Goal: Information Seeking & Learning: Find specific fact

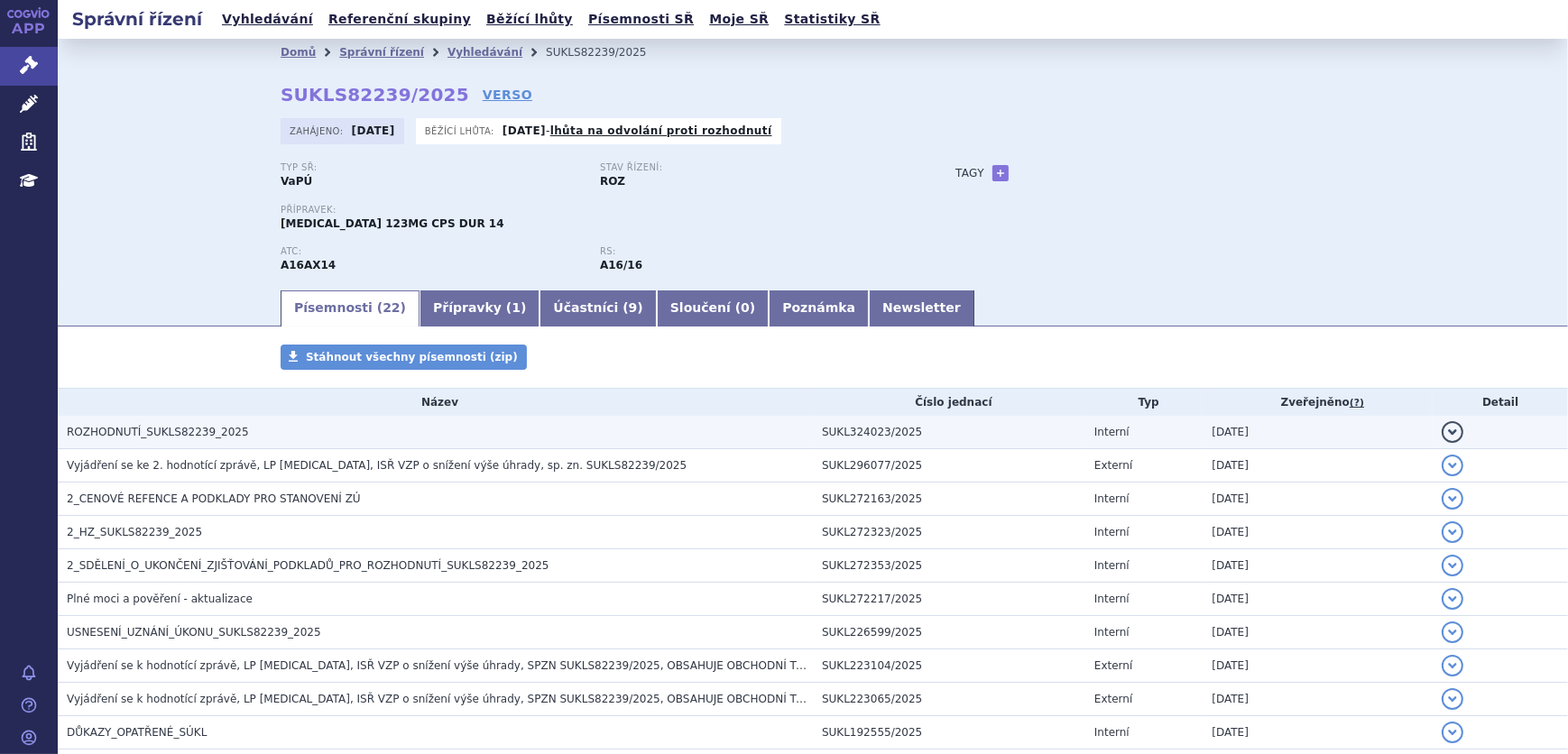
drag, startPoint x: 0, startPoint y: 0, endPoint x: 240, endPoint y: 434, distance: 495.9
click at [240, 434] on h3 "ROZHODNUTÍ_SUKLS82239_2025" at bounding box center [440, 431] width 746 height 18
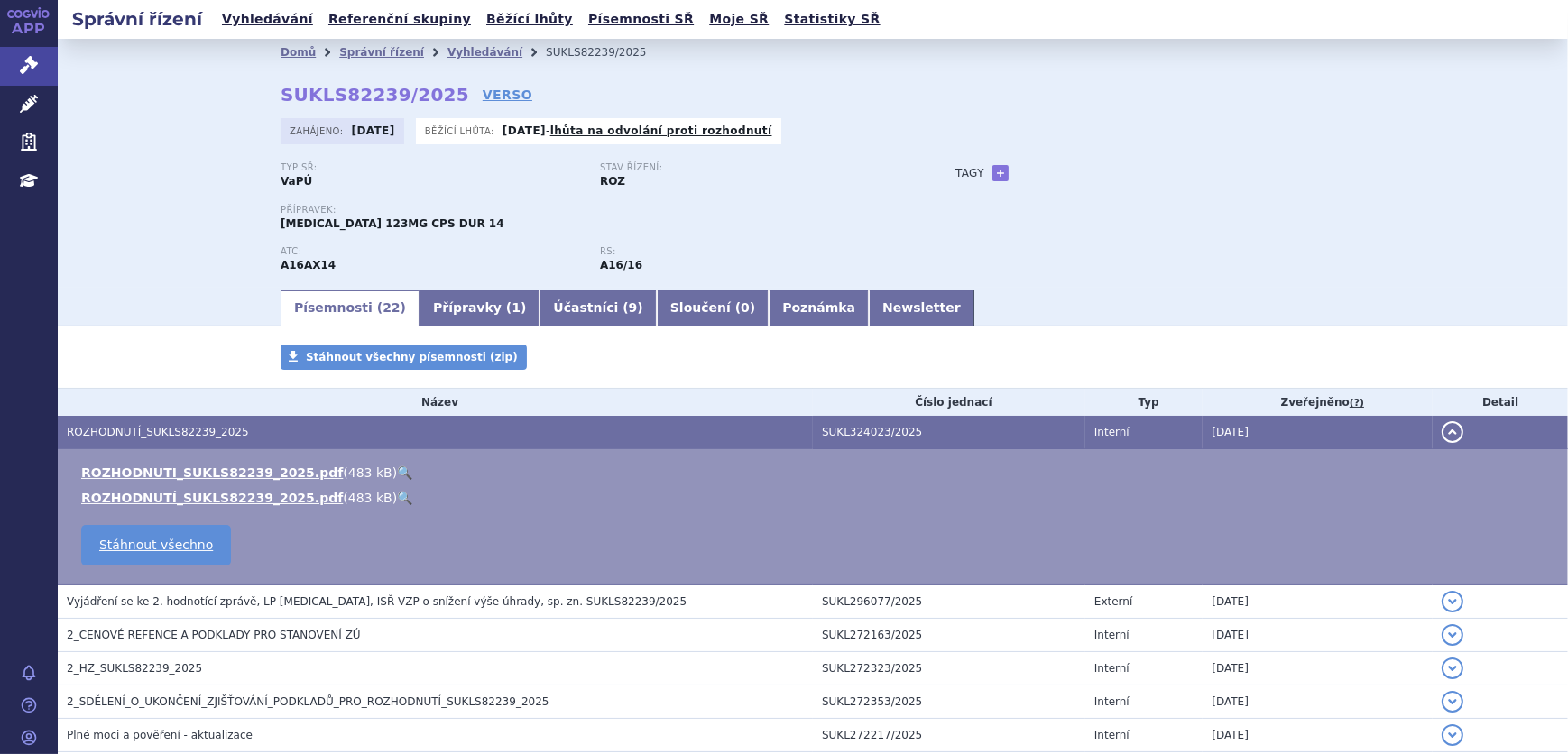
click at [397, 469] on link "🔍" at bounding box center [405, 472] width 15 height 14
click at [869, 296] on link "Newsletter" at bounding box center [922, 309] width 105 height 36
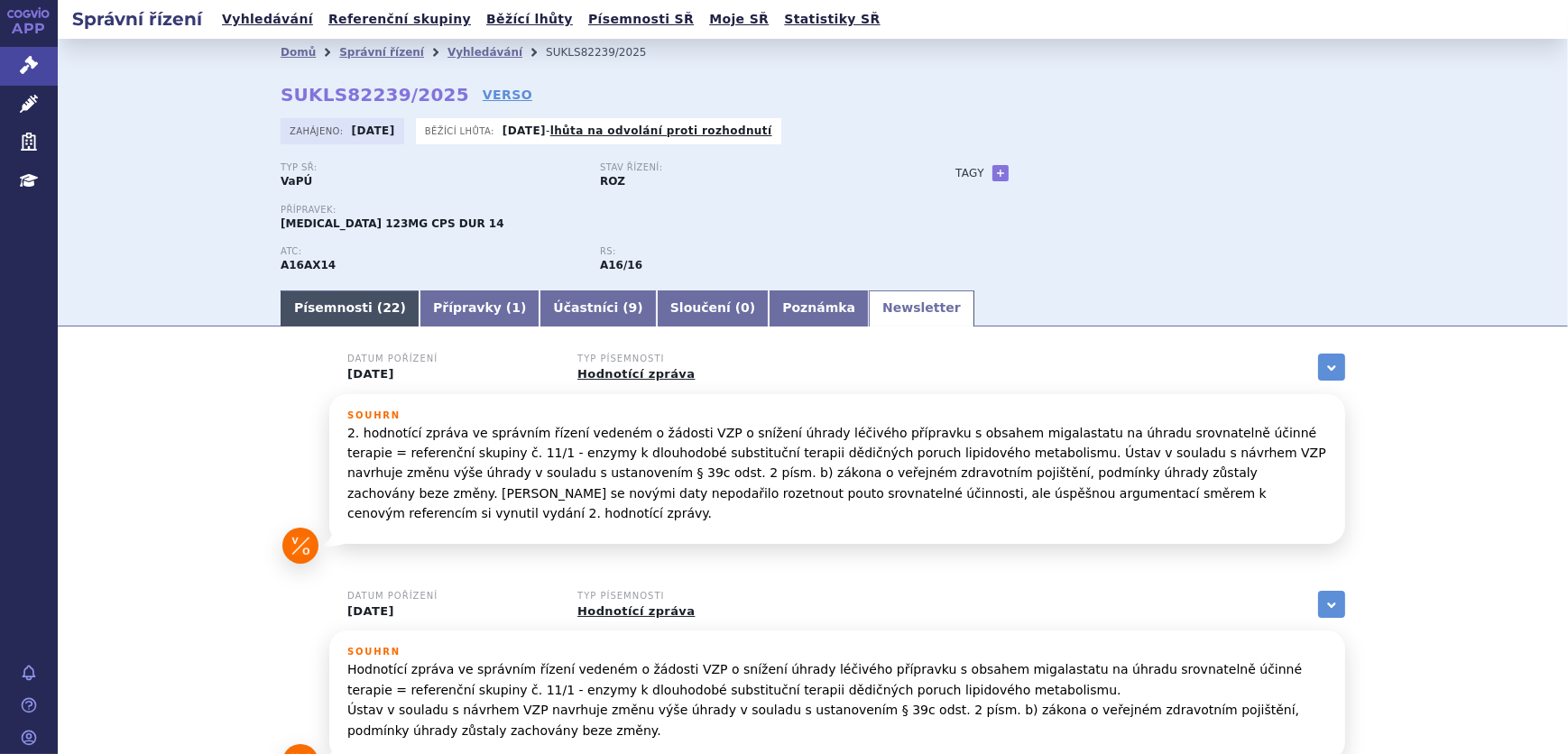
click at [318, 298] on link "Písemnosti ( 22 )" at bounding box center [350, 309] width 139 height 36
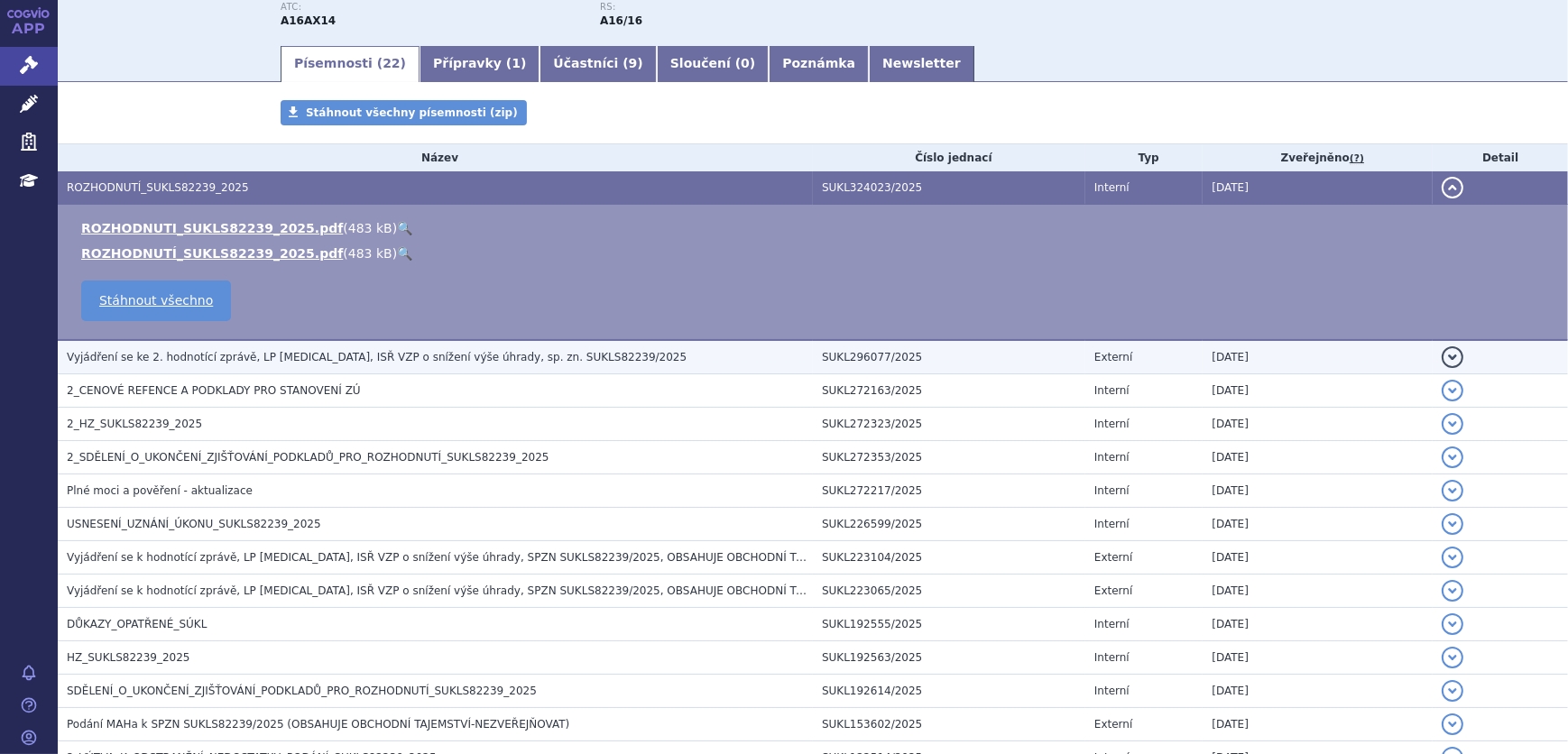
scroll to position [246, 0]
click at [318, 354] on span "Vyjádření se ke 2. hodnotící zprávě, LP Galafold, ISŘ VZP o snížení výše úhrady…" at bounding box center [377, 356] width 620 height 12
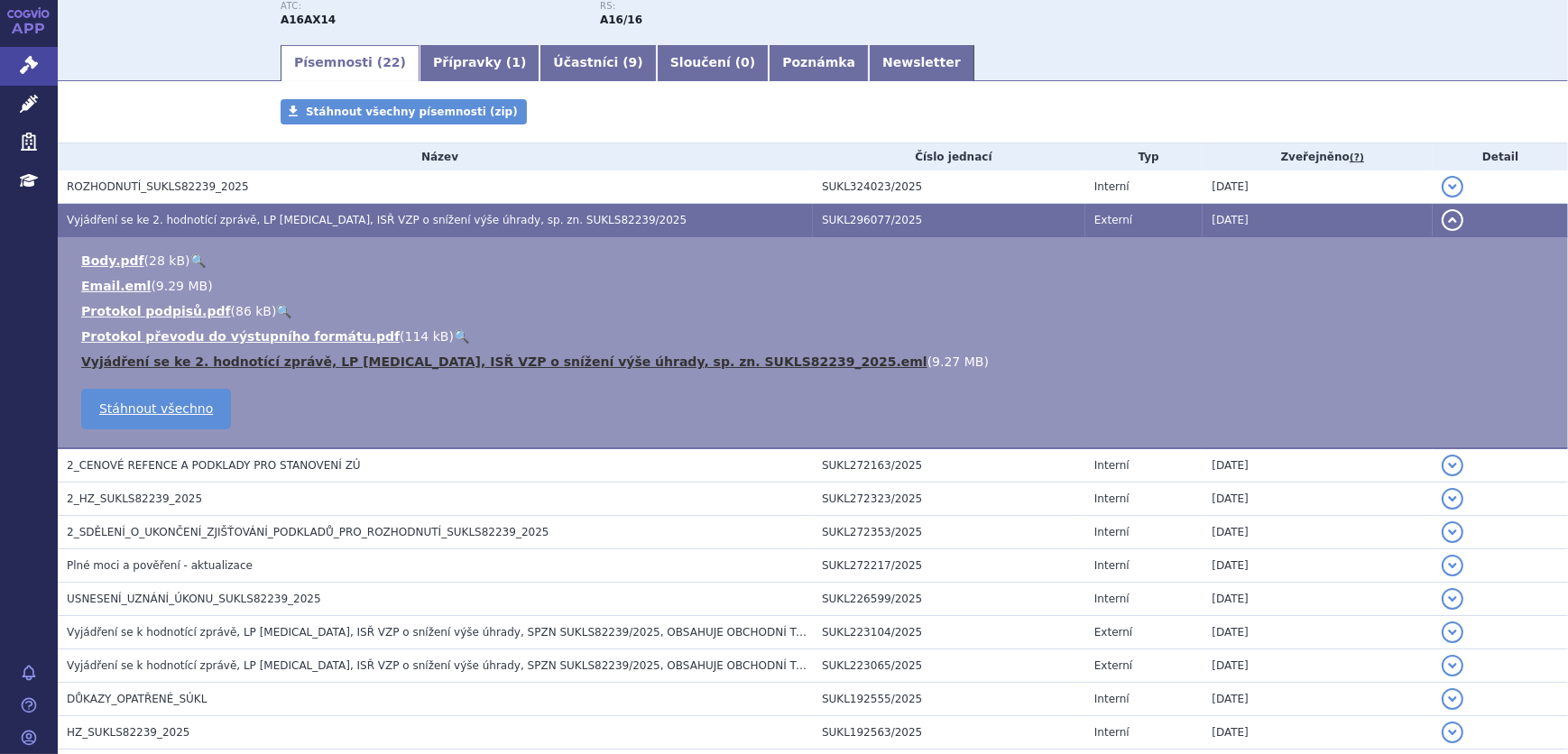
click at [676, 362] on link "Vyjádření se ke 2. hodnotící zprávě, LP [MEDICAL_DATA], ISŘ VZP o snížení výše …" at bounding box center [504, 361] width 847 height 14
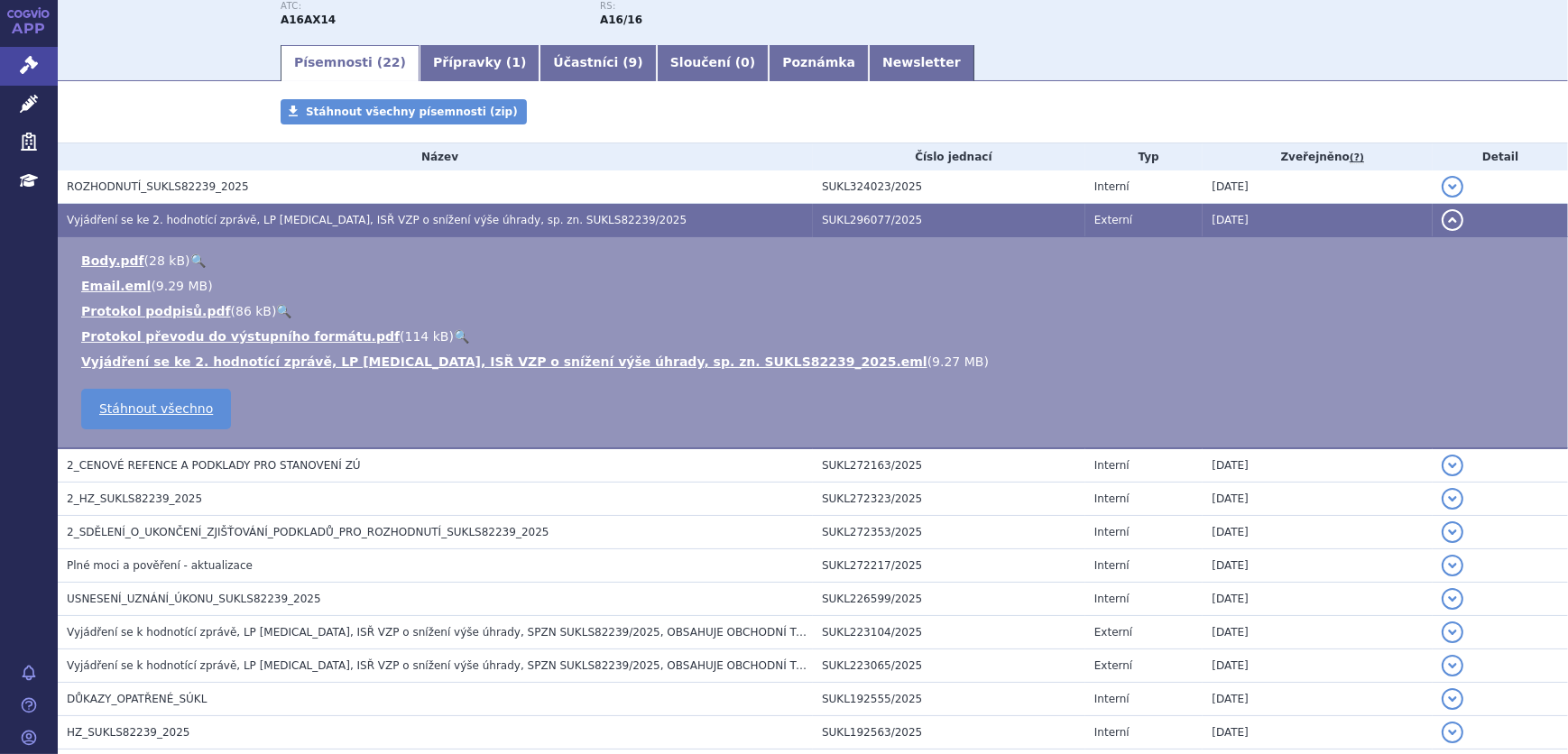
click at [744, 133] on div "Stáhnout všechny písemnosti (zip)" at bounding box center [813, 120] width 1137 height 43
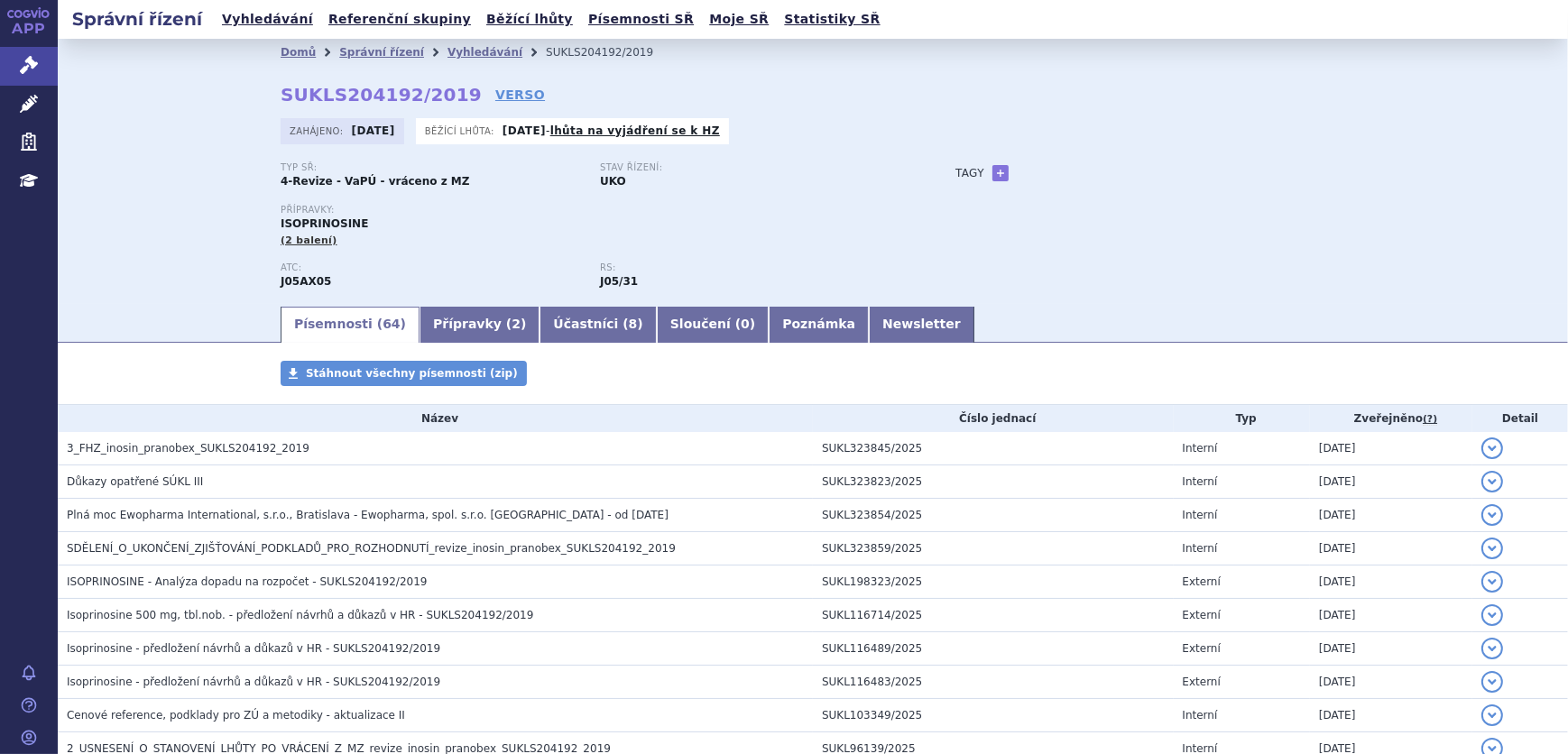
scroll to position [81, 0]
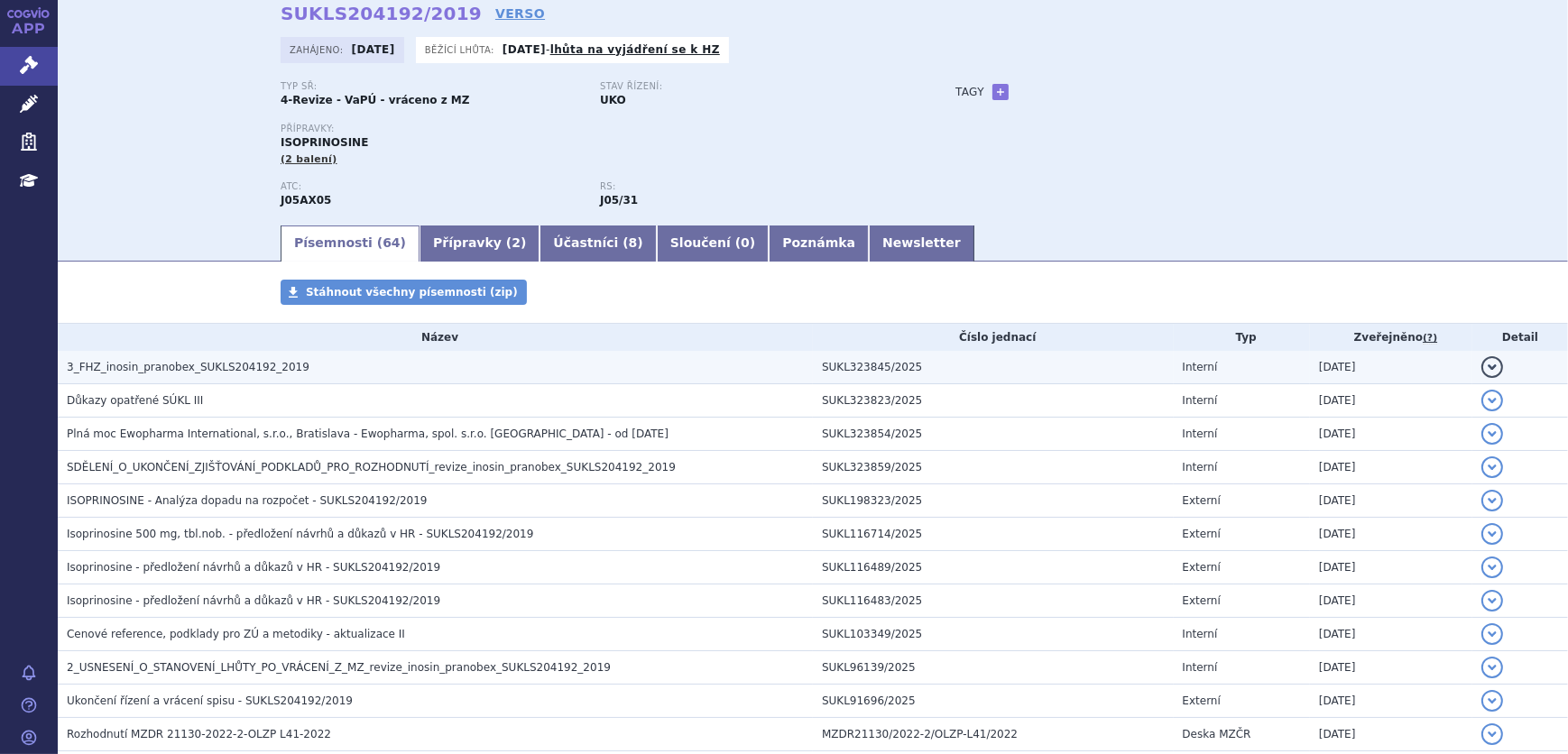
click at [126, 370] on span "3_FHZ_inosin_pranobex_SUKLS204192_2019" at bounding box center [188, 366] width 243 height 12
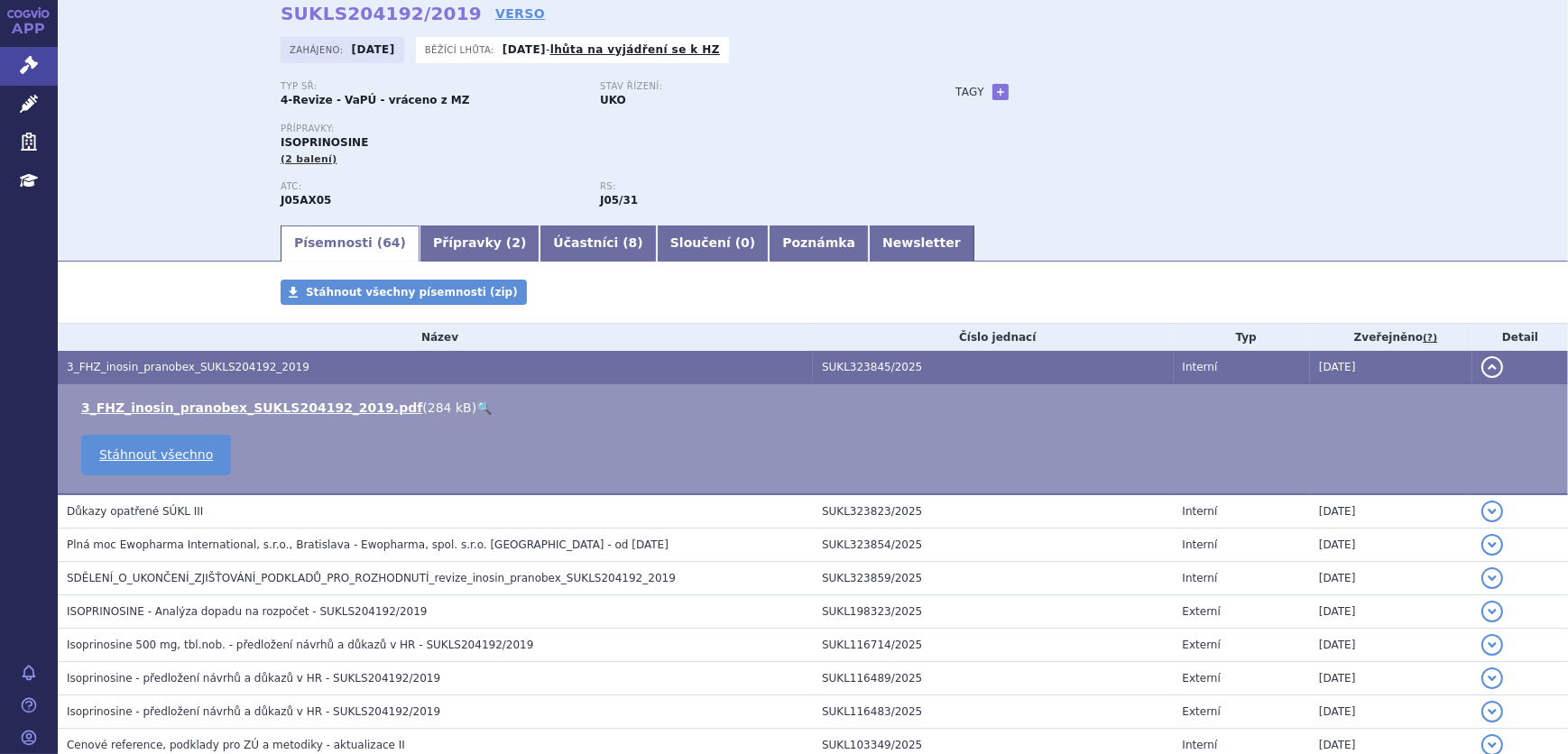
click at [477, 408] on link "🔍" at bounding box center [484, 407] width 15 height 14
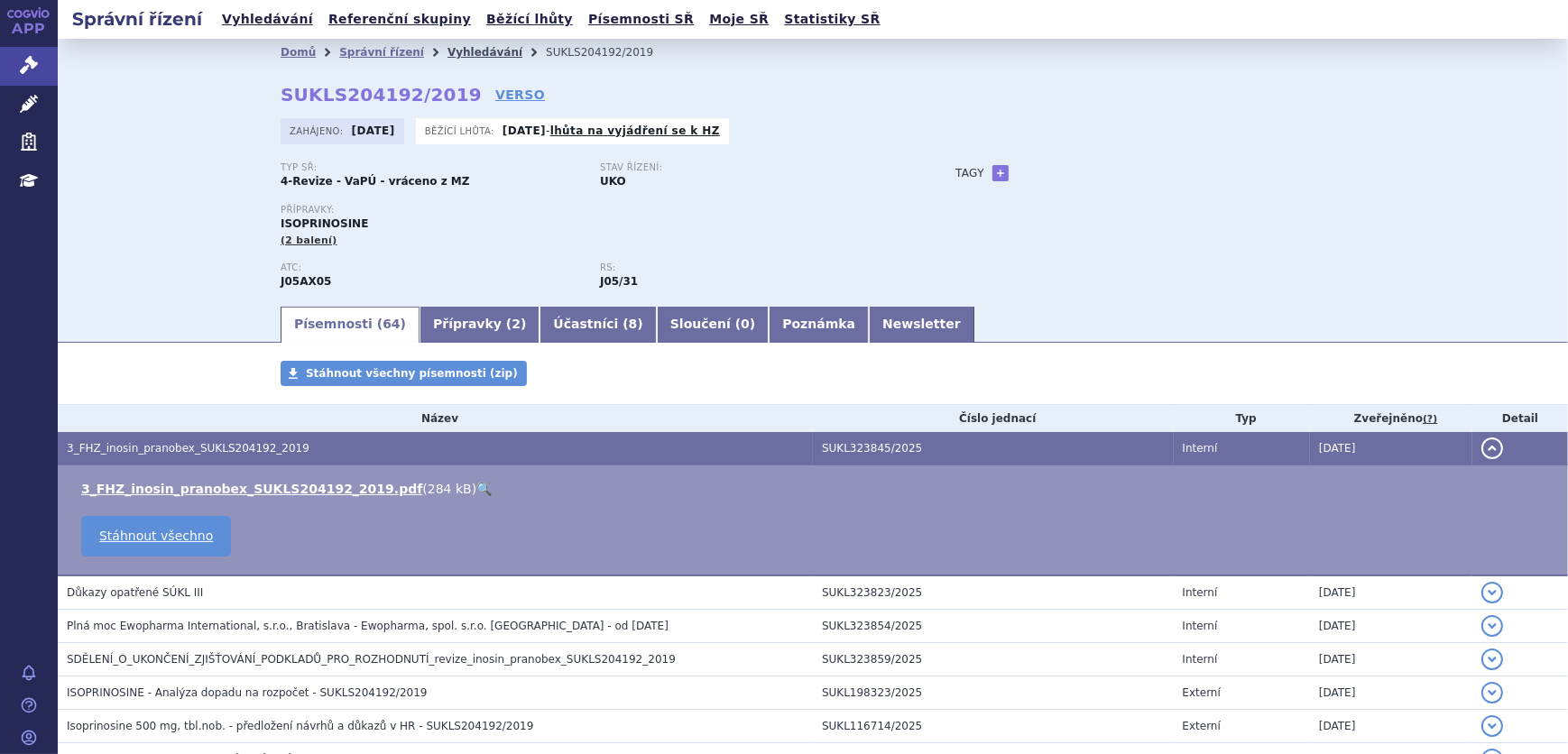
click at [447, 49] on link "Vyhledávání" at bounding box center [485, 52] width 75 height 12
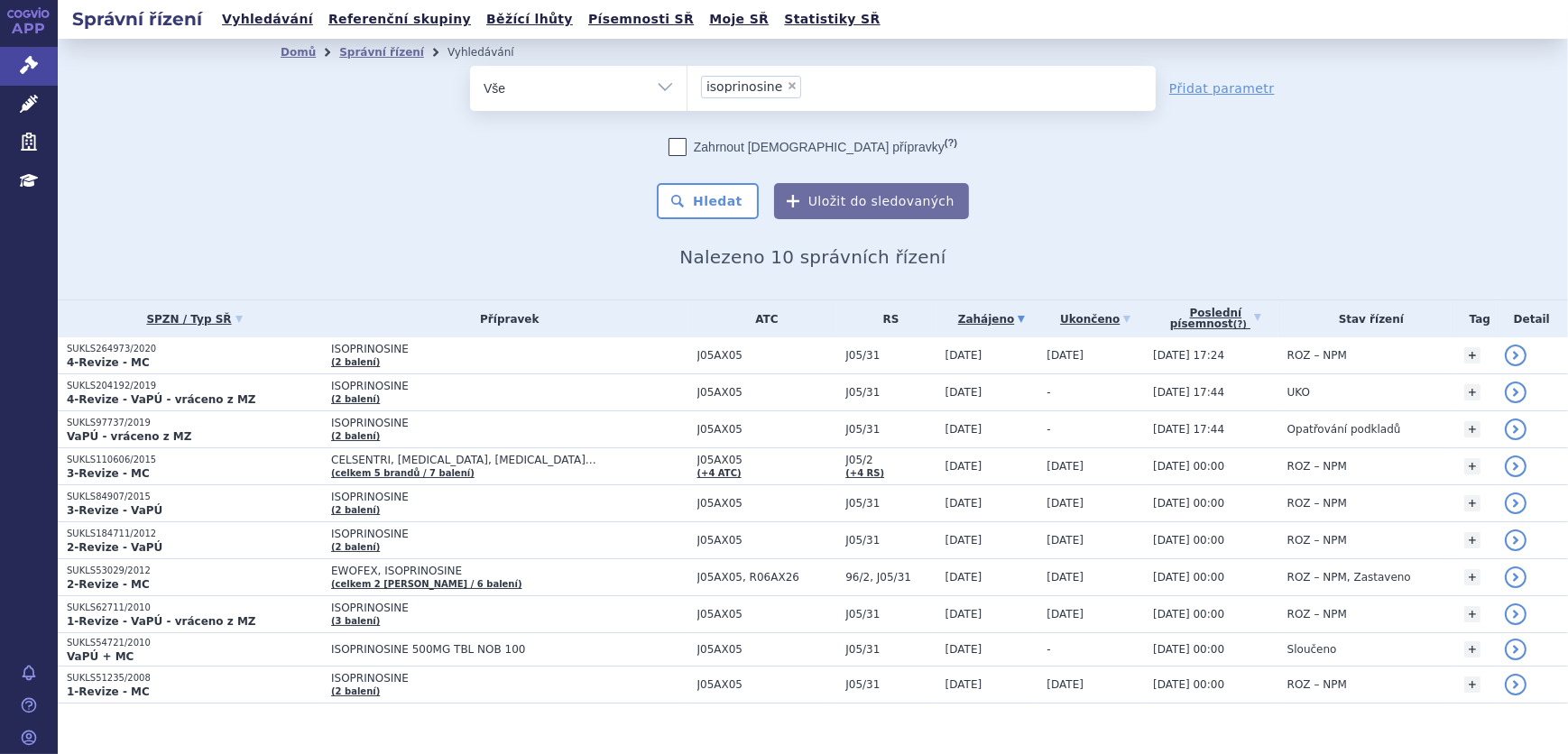
click at [787, 83] on span "×" at bounding box center [792, 85] width 10 height 10
click at [687, 83] on select "isoprinosine" at bounding box center [687, 88] width 1 height 45
select select
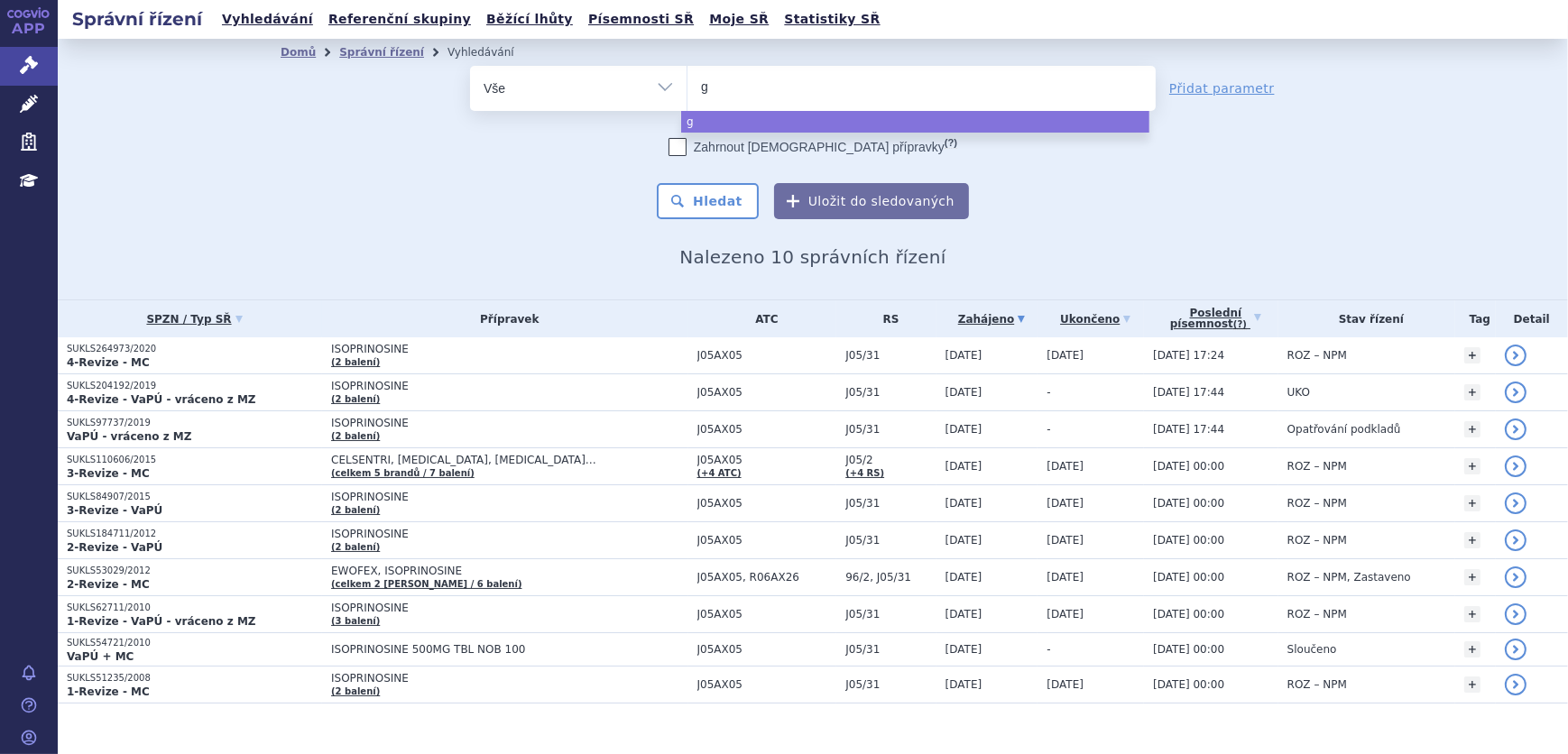
type input "ga"
type input "gala"
type input "galafo"
type input "galafol"
type input "[MEDICAL_DATA]"
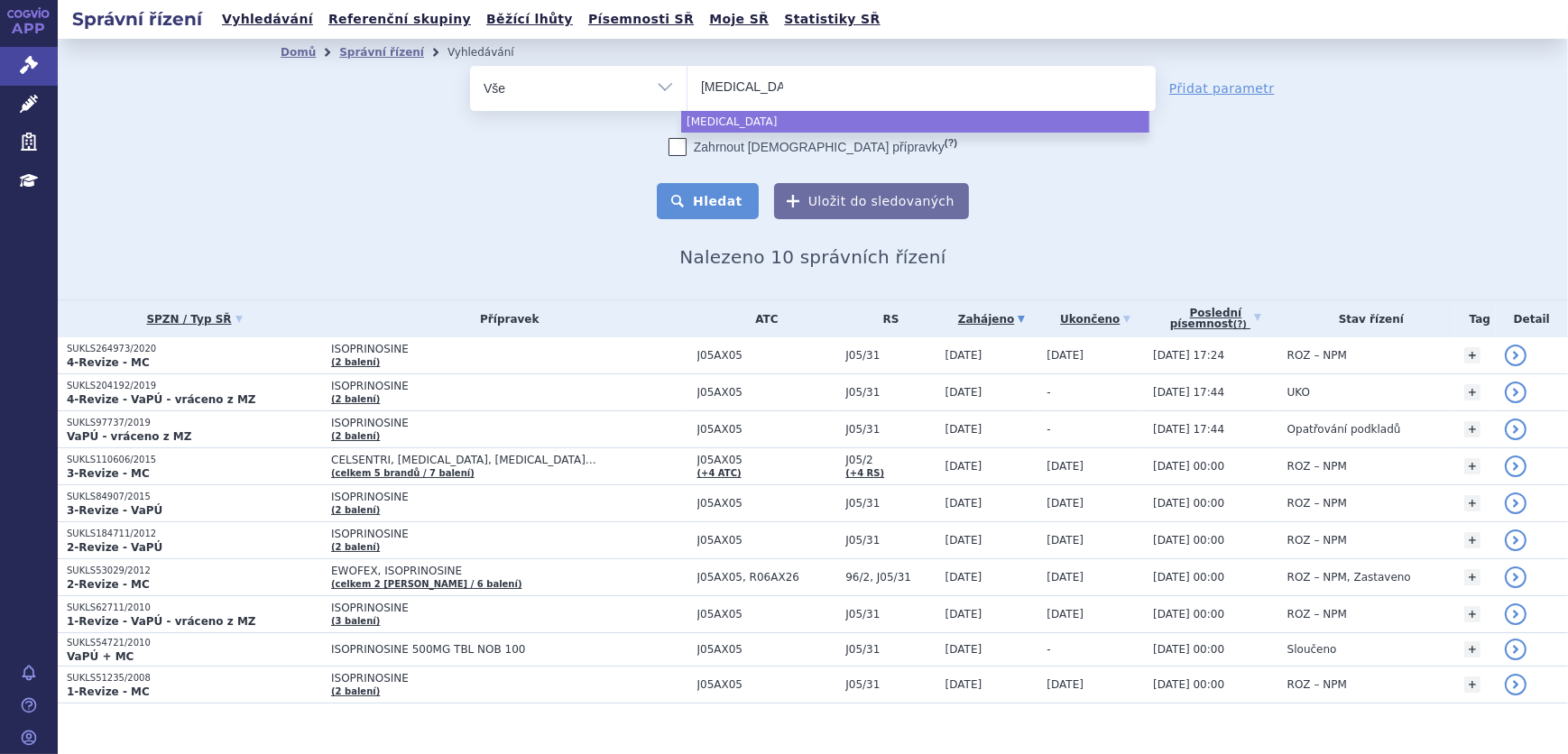
select select "[MEDICAL_DATA]"
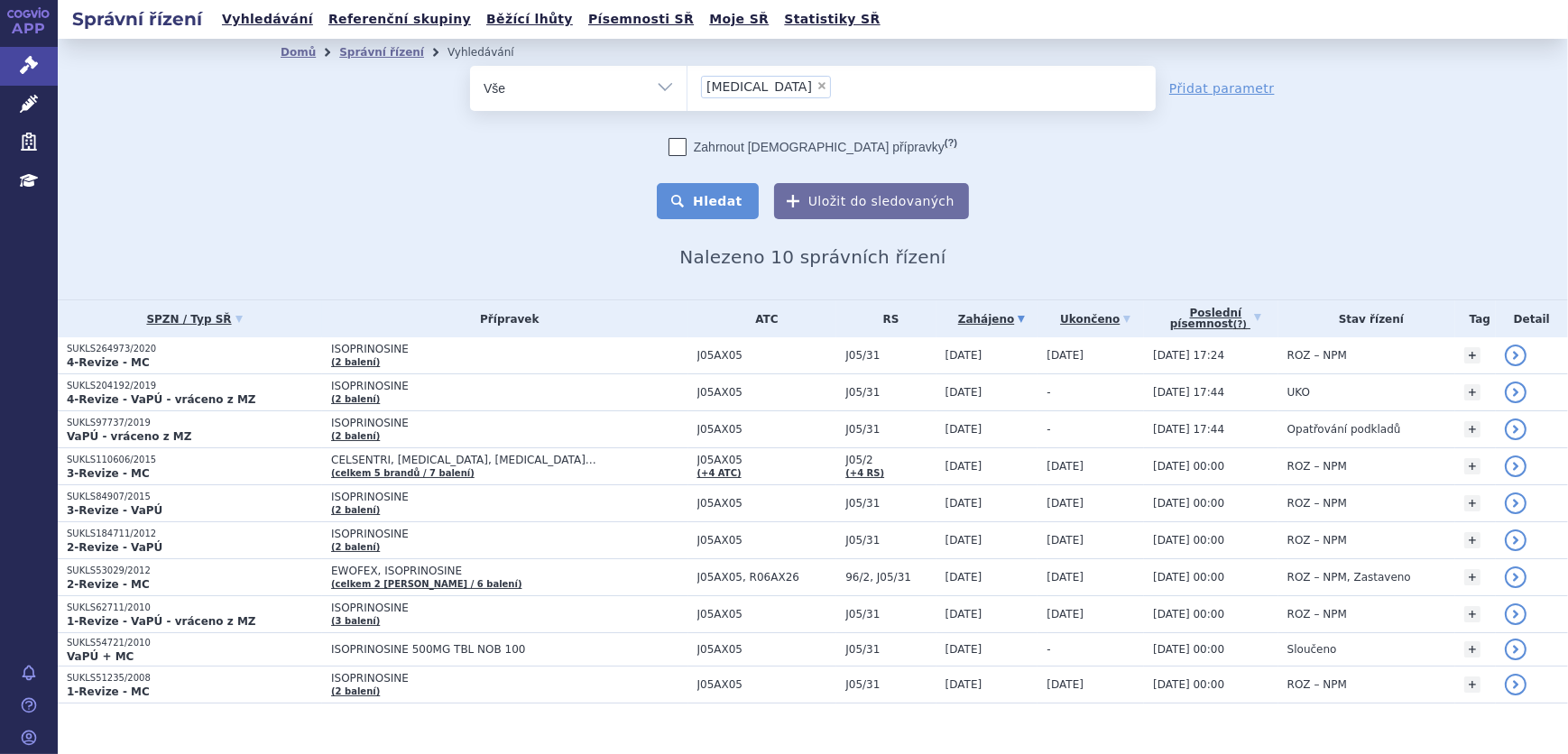
click at [700, 196] on button "Hledat" at bounding box center [708, 201] width 102 height 36
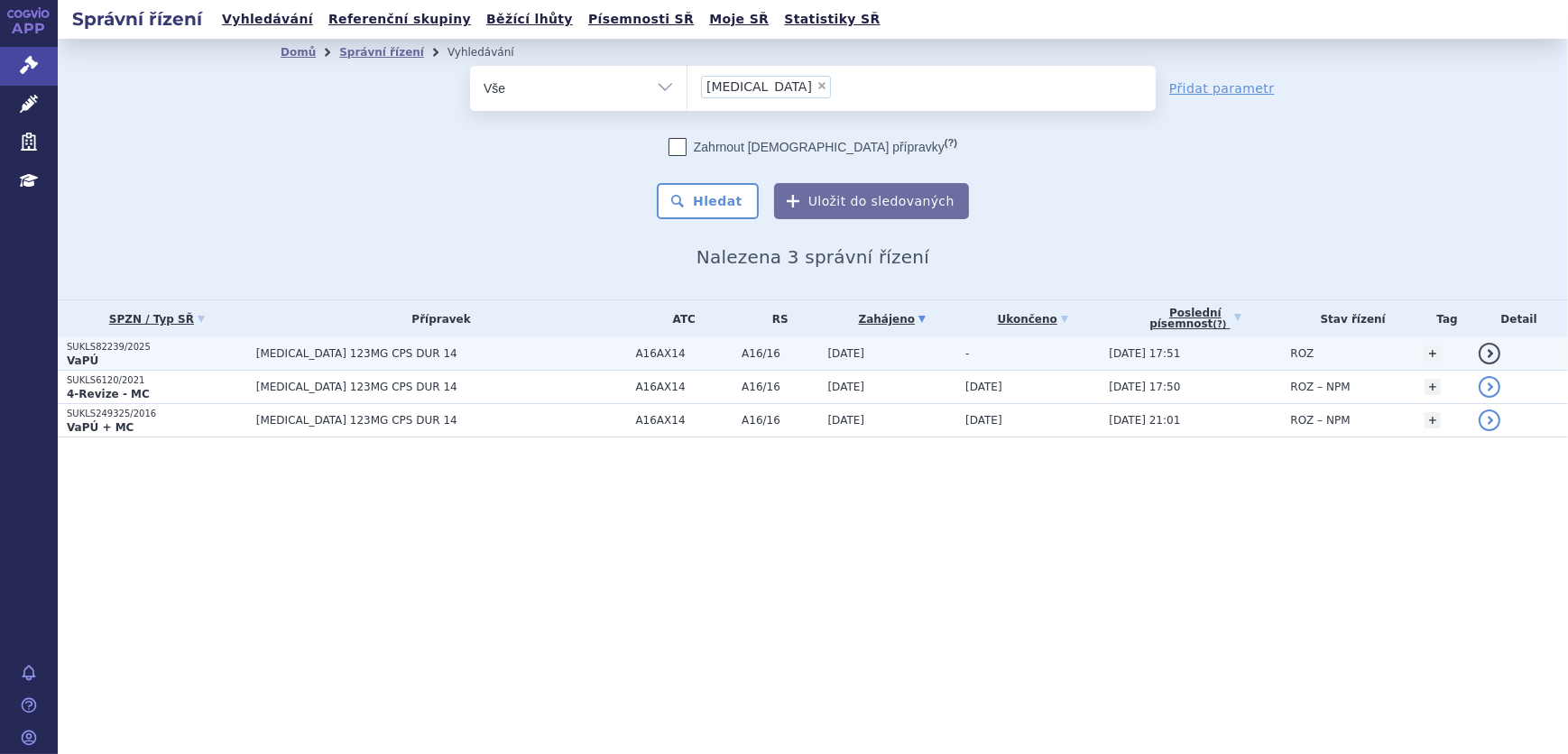
click at [439, 350] on span "[MEDICAL_DATA] 123MG CPS DUR 14" at bounding box center [442, 353] width 371 height 12
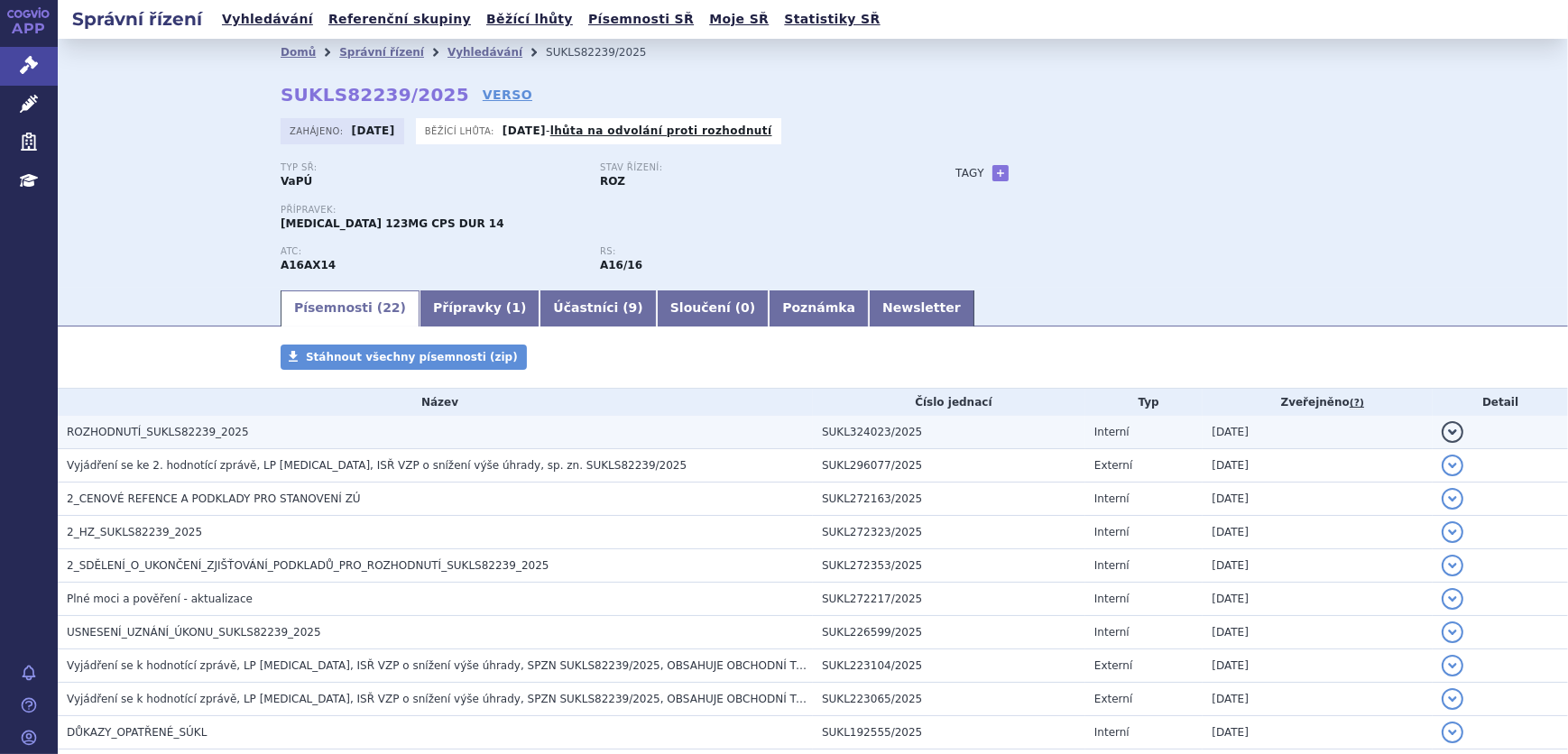
click at [218, 442] on td "ROZHODNUTÍ_SUKLS82239_2025" at bounding box center [435, 432] width 755 height 33
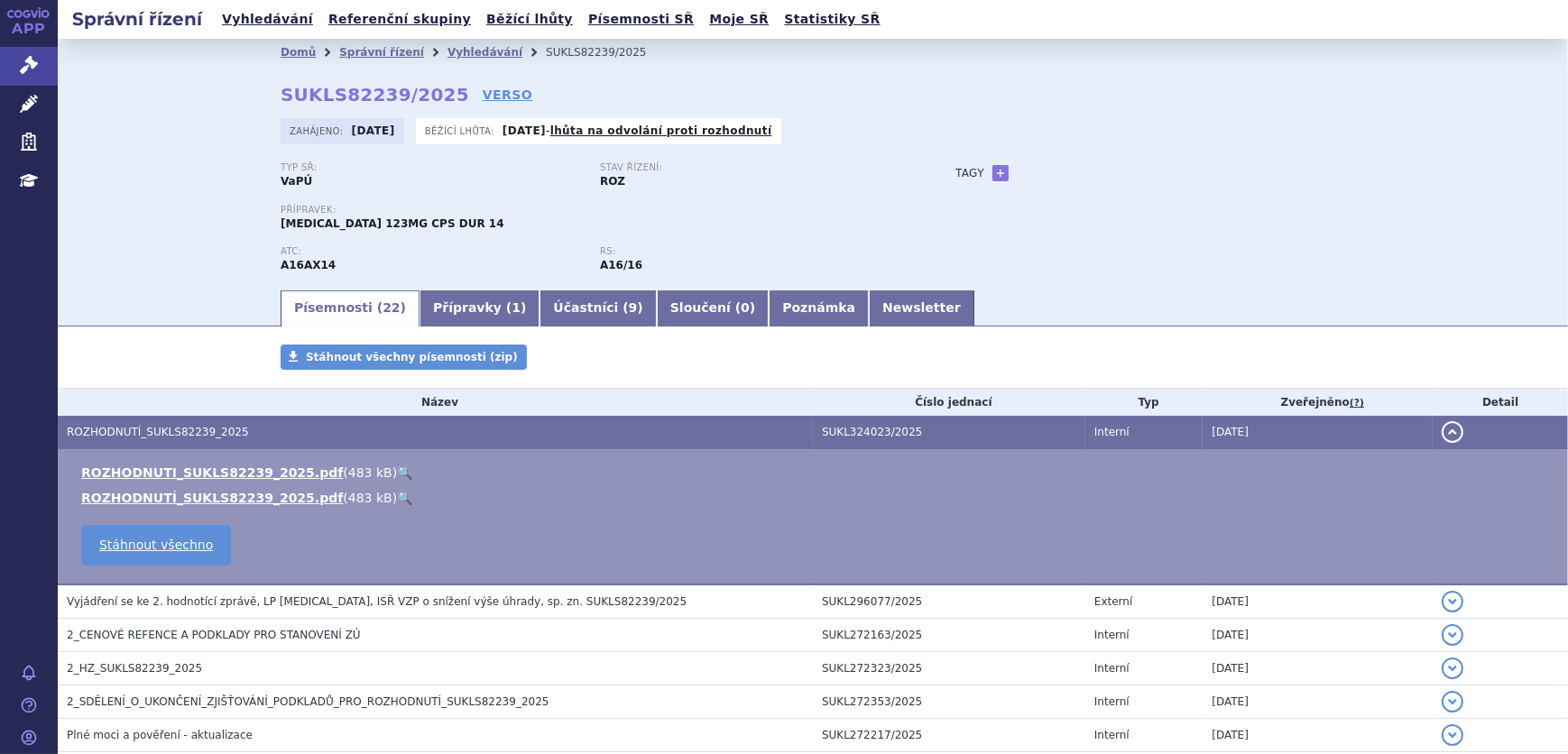
click at [397, 474] on link "🔍" at bounding box center [405, 472] width 15 height 14
